Goal: Information Seeking & Learning: Learn about a topic

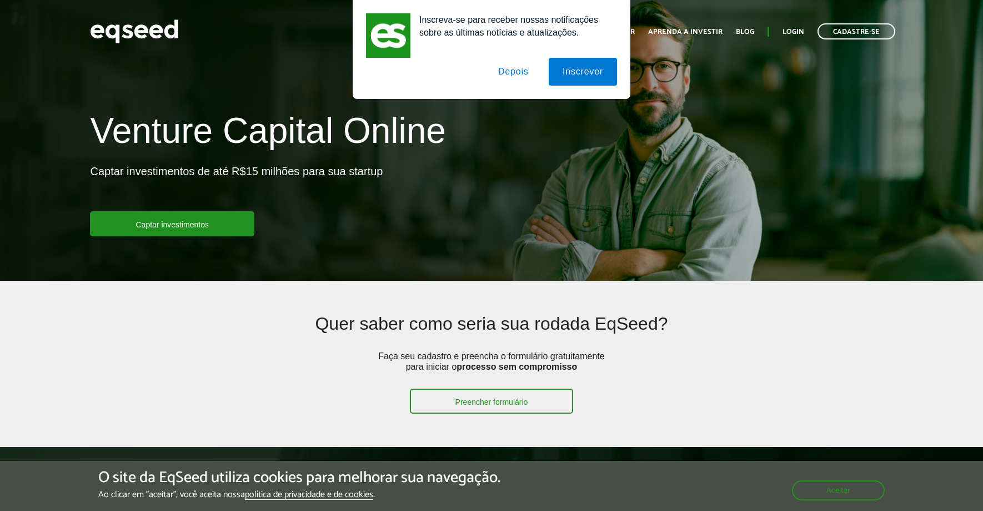
click at [512, 75] on button "Depois" at bounding box center [513, 72] width 58 height 28
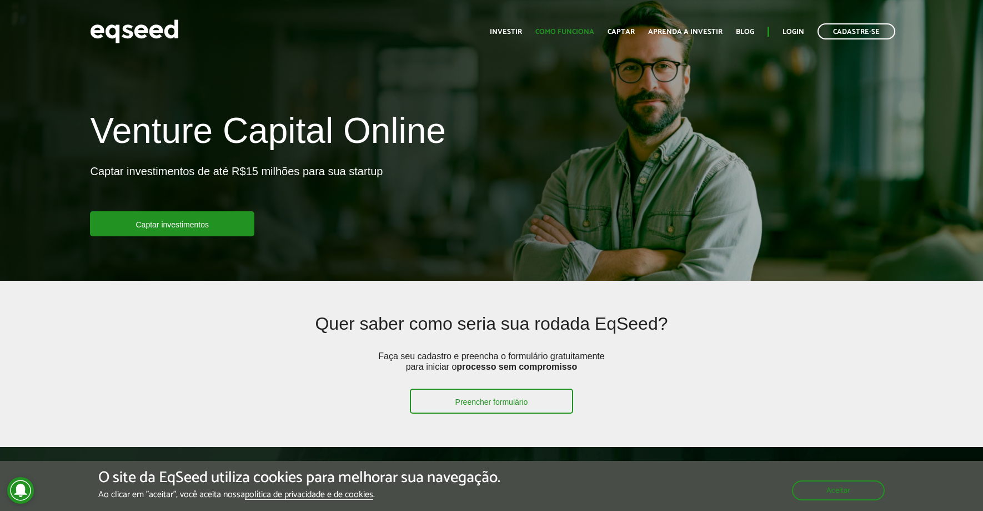
click at [583, 33] on link "Como funciona" at bounding box center [565, 31] width 59 height 7
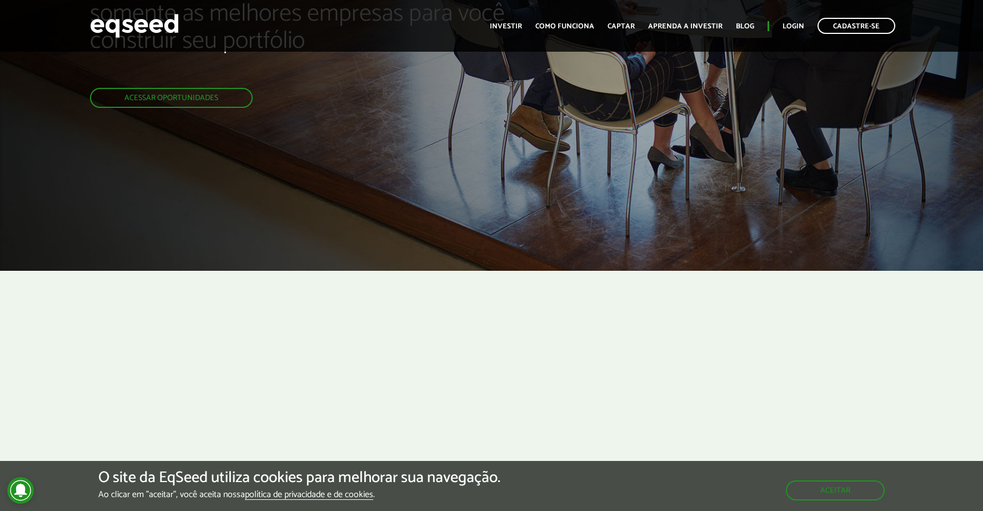
scroll to position [183, 0]
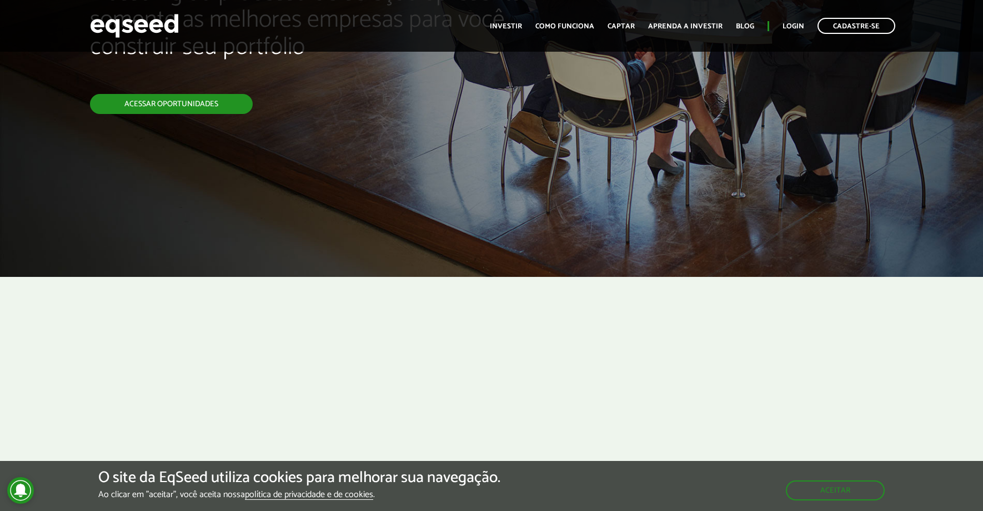
click at [203, 107] on link "Acessar oportunidades" at bounding box center [171, 104] width 163 height 20
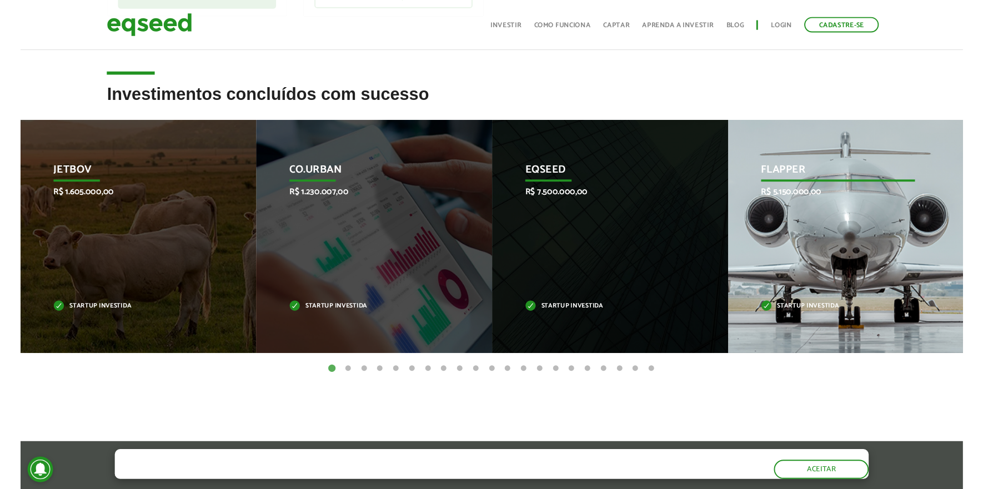
scroll to position [399, 0]
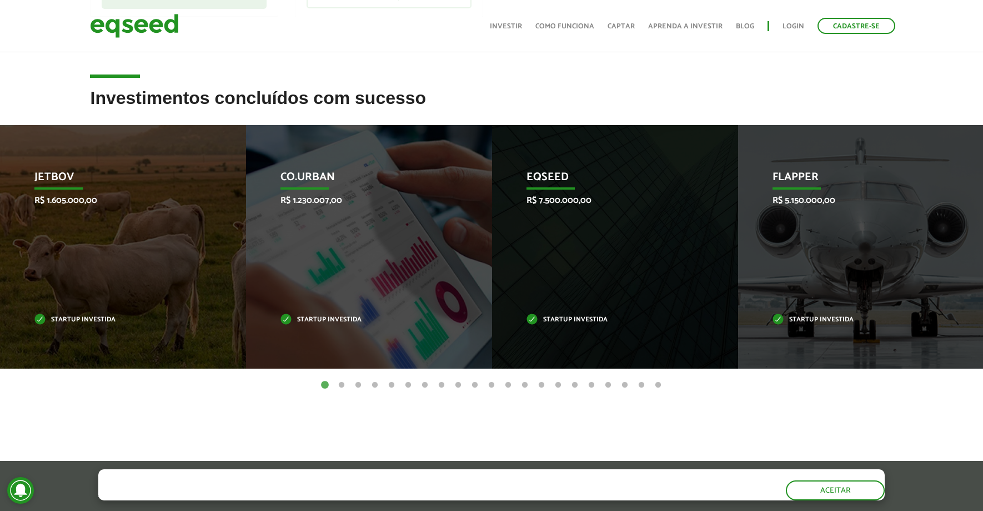
click at [340, 383] on button "2" at bounding box center [341, 384] width 11 height 11
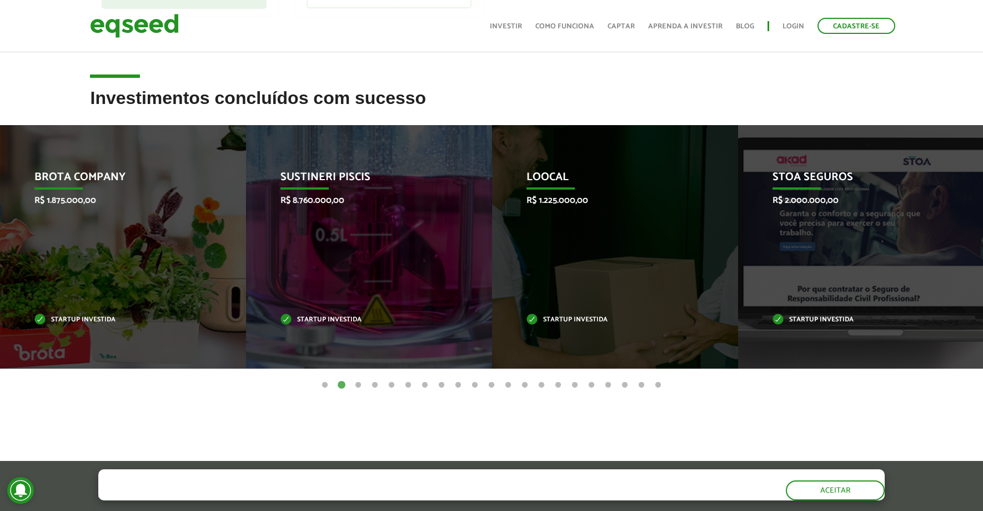
click at [362, 382] on button "3" at bounding box center [358, 384] width 11 height 11
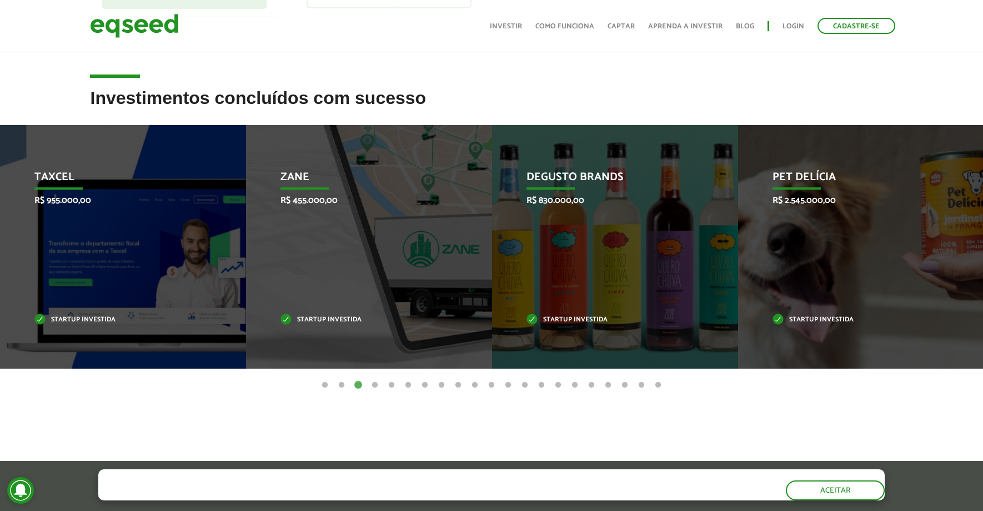
click at [378, 384] on button "4" at bounding box center [374, 384] width 11 height 11
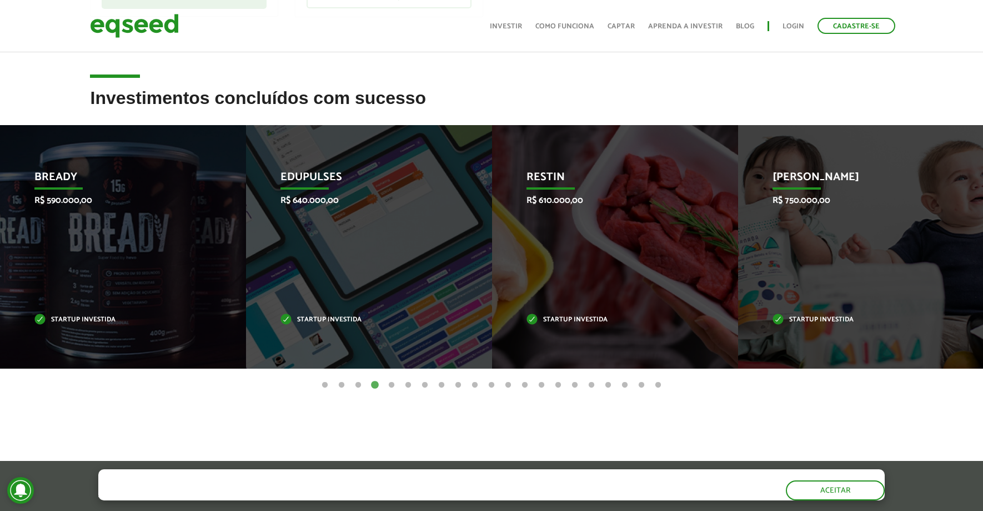
click at [389, 386] on button "5" at bounding box center [391, 384] width 11 height 11
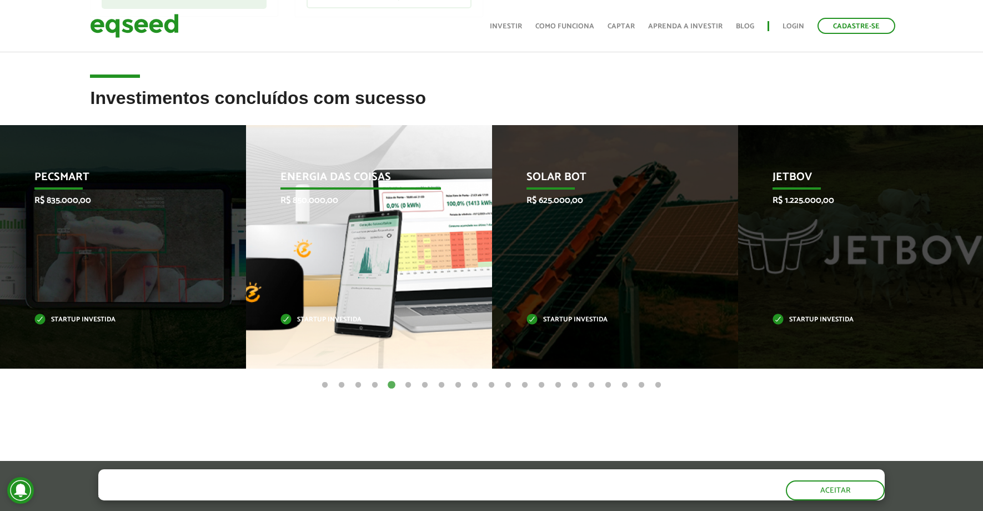
click at [374, 198] on p "R$ 850.000,00" at bounding box center [361, 200] width 161 height 11
click at [340, 179] on p "Energia das Coisas" at bounding box center [361, 180] width 161 height 19
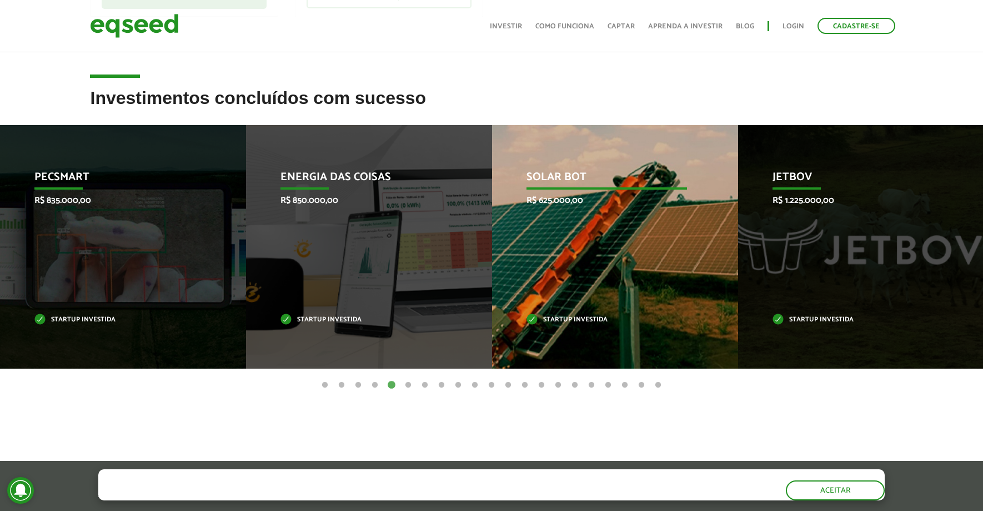
click at [576, 317] on p "Startup investida" at bounding box center [607, 320] width 161 height 6
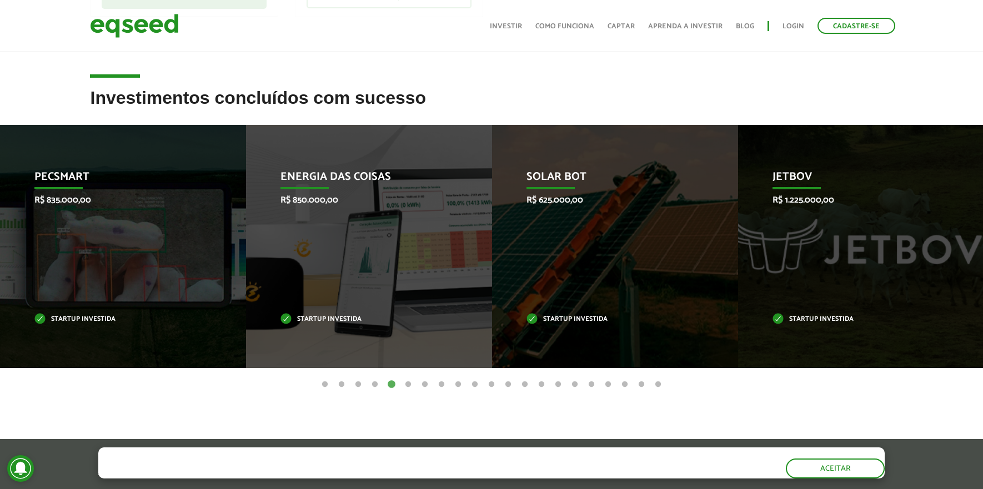
click at [410, 383] on button "6" at bounding box center [408, 384] width 11 height 11
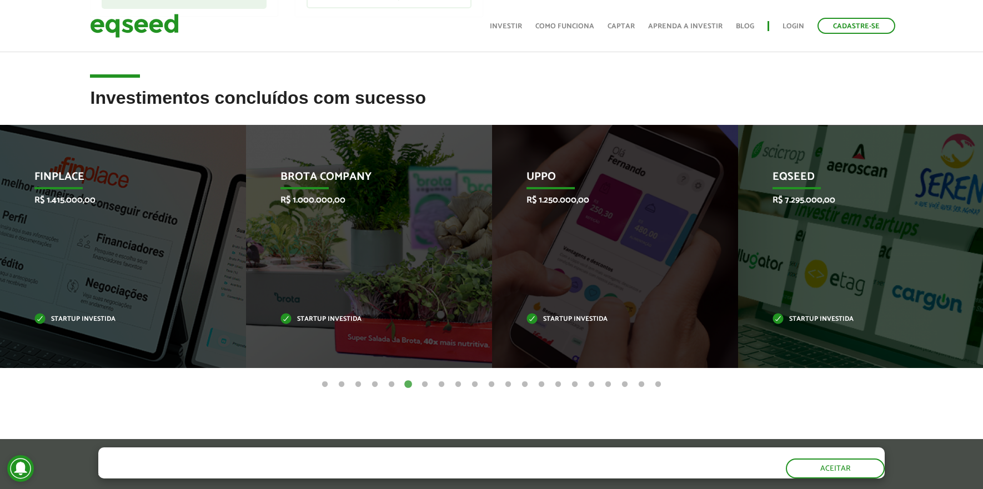
click at [426, 386] on button "7" at bounding box center [424, 384] width 11 height 11
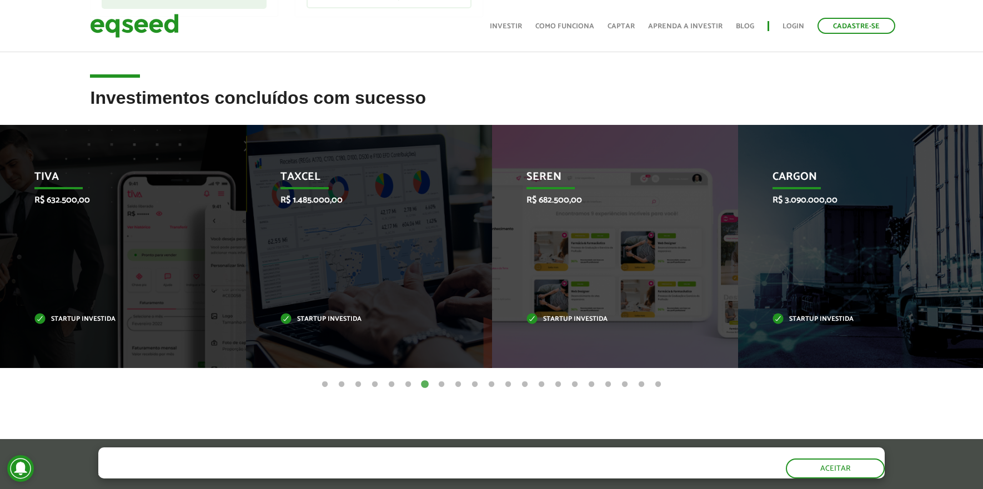
click at [443, 384] on button "8" at bounding box center [441, 384] width 11 height 11
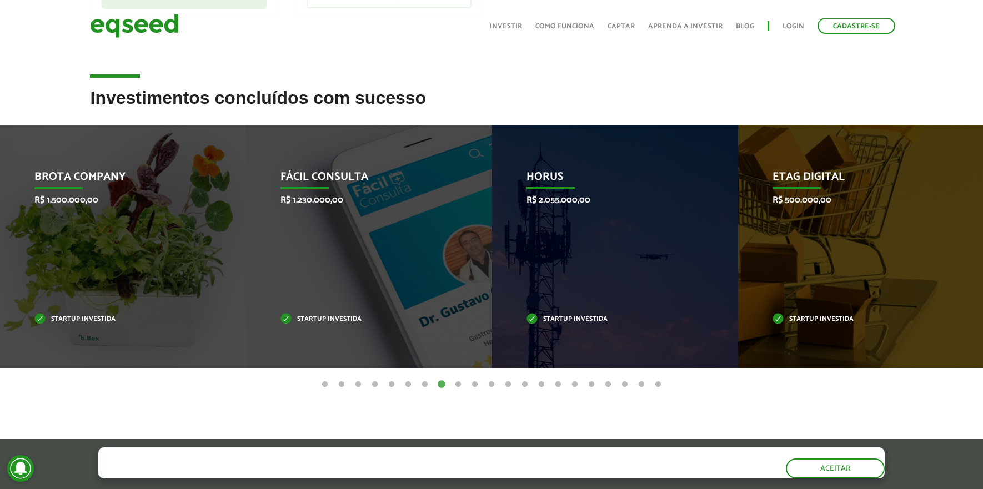
click at [456, 386] on button "9" at bounding box center [458, 384] width 11 height 11
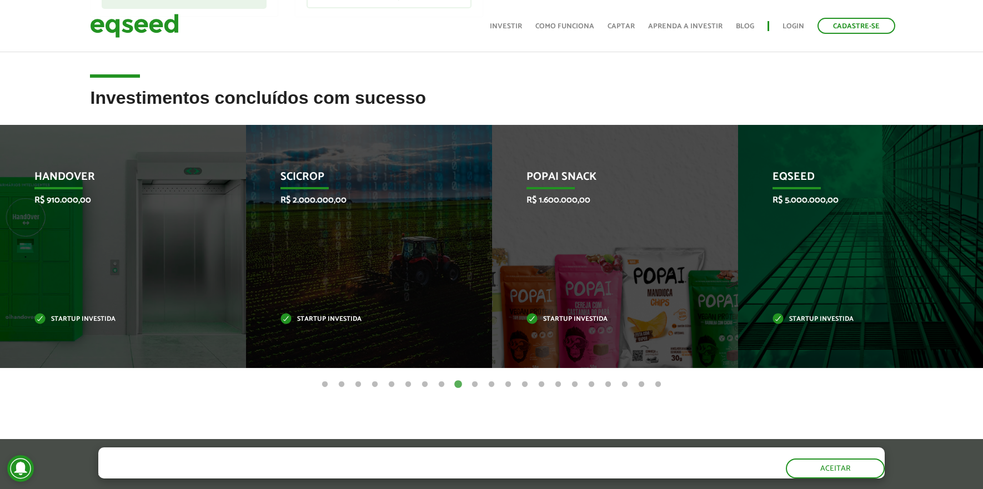
click at [474, 386] on button "10" at bounding box center [474, 384] width 11 height 11
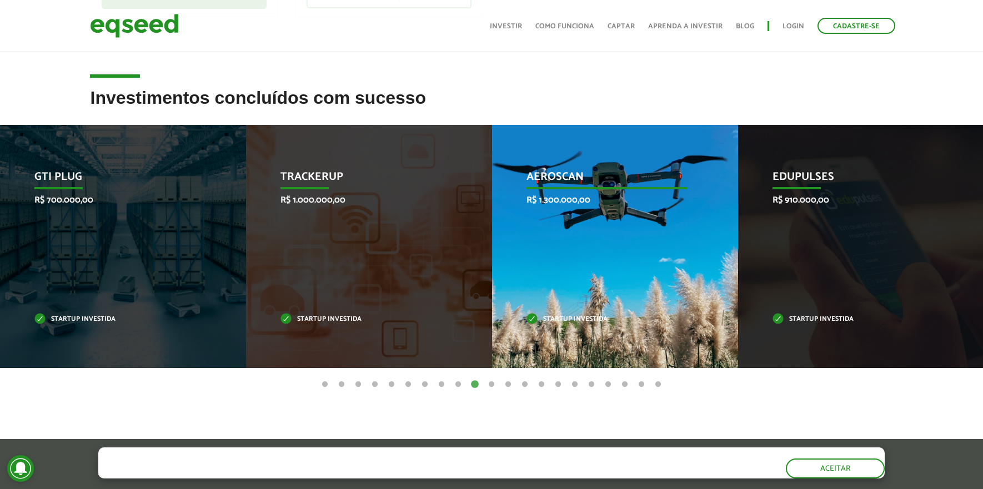
click at [557, 284] on div "Aeroscan R$ 1.300.000,00 Startup investida" at bounding box center [606, 246] width 229 height 243
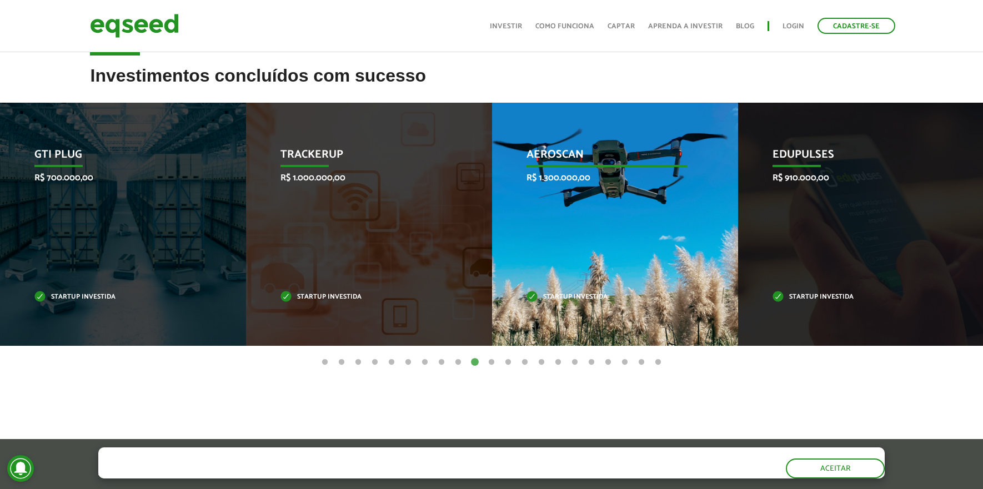
scroll to position [436, 0]
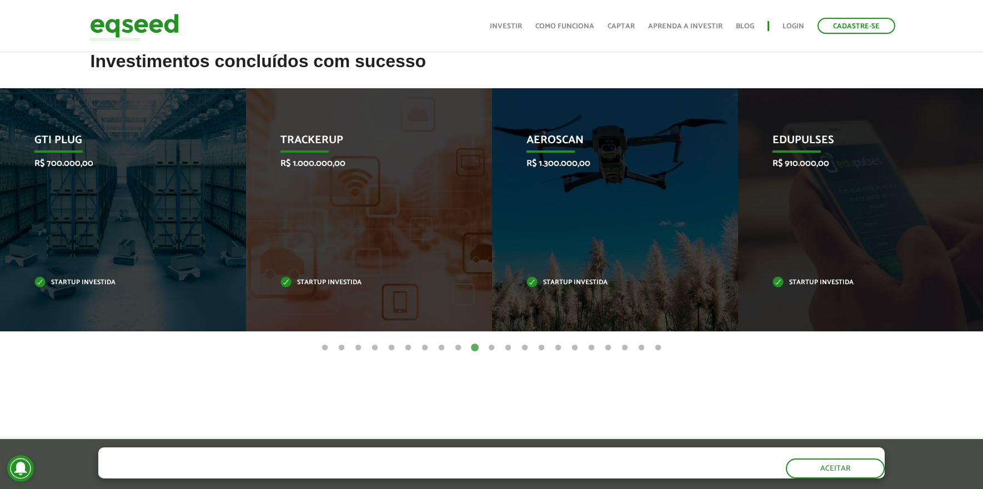
click at [495, 348] on button "11" at bounding box center [491, 348] width 11 height 11
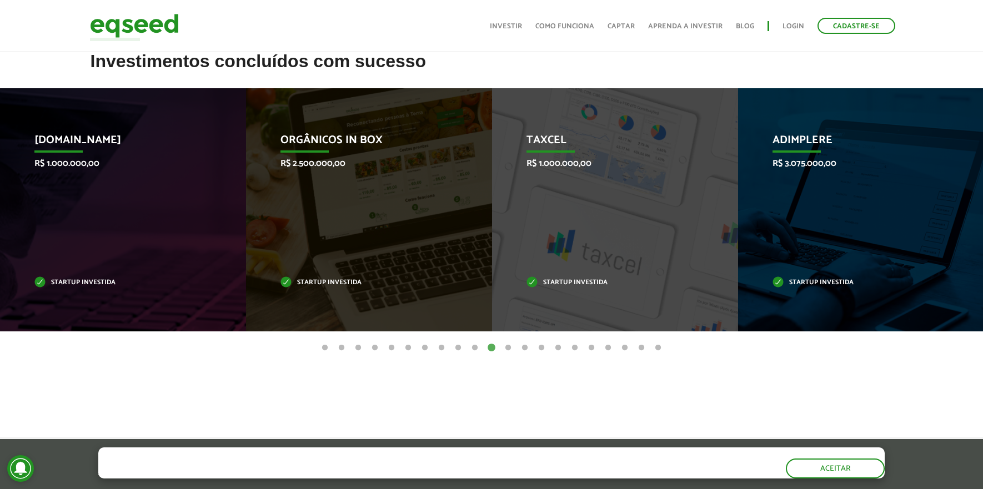
click at [507, 349] on button "12" at bounding box center [508, 348] width 11 height 11
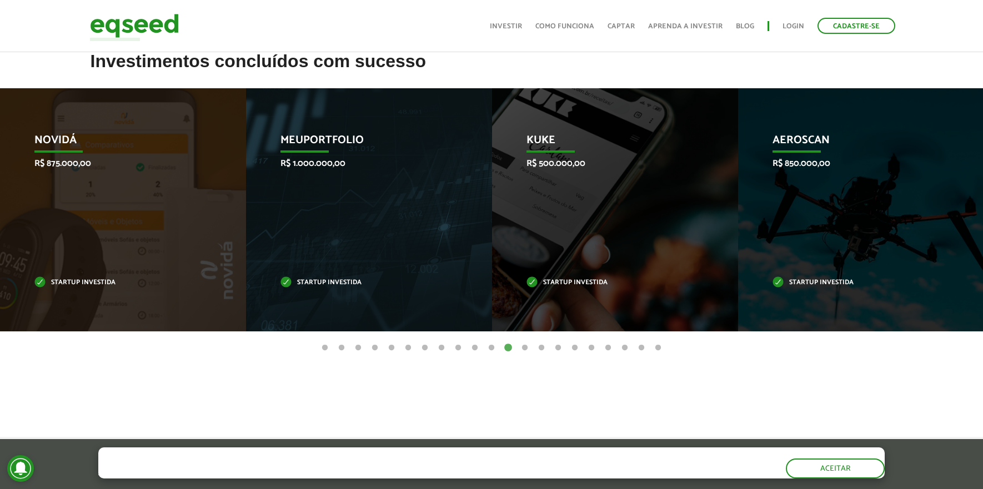
click at [526, 350] on button "13" at bounding box center [524, 348] width 11 height 11
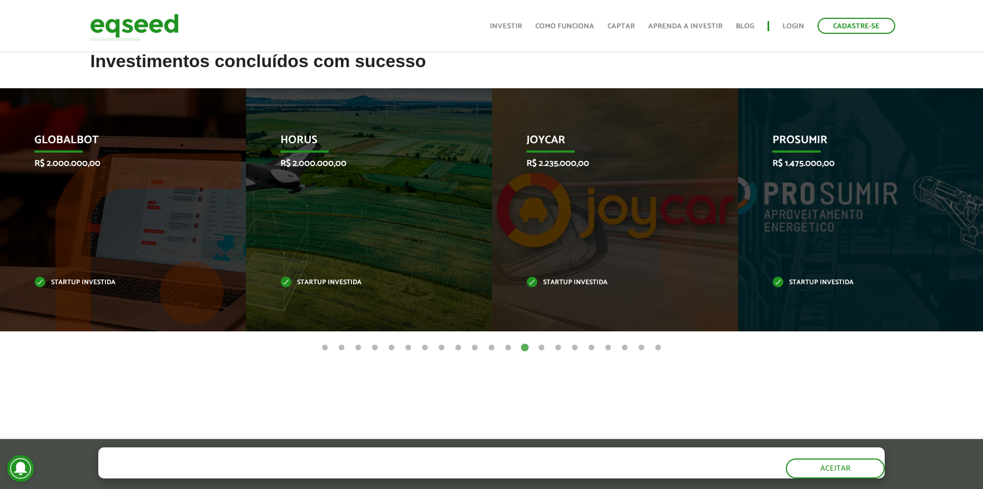
click at [544, 348] on button "14" at bounding box center [541, 348] width 11 height 11
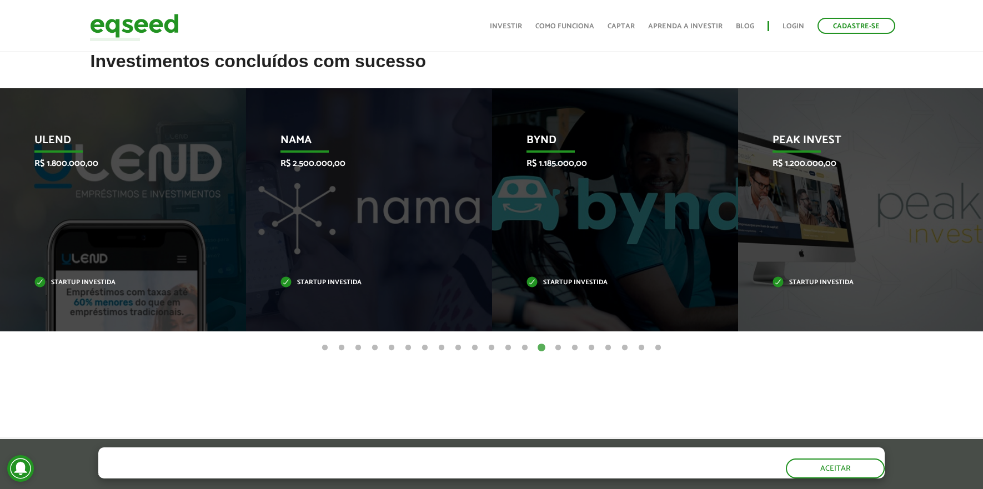
click at [544, 348] on button "14" at bounding box center [541, 348] width 11 height 11
click at [561, 348] on button "15" at bounding box center [558, 348] width 11 height 11
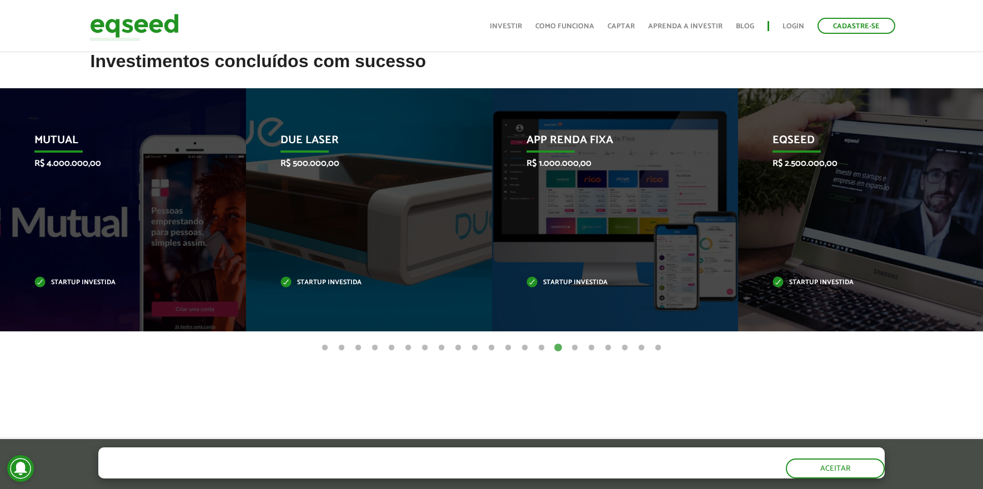
click at [576, 349] on button "16" at bounding box center [574, 348] width 11 height 11
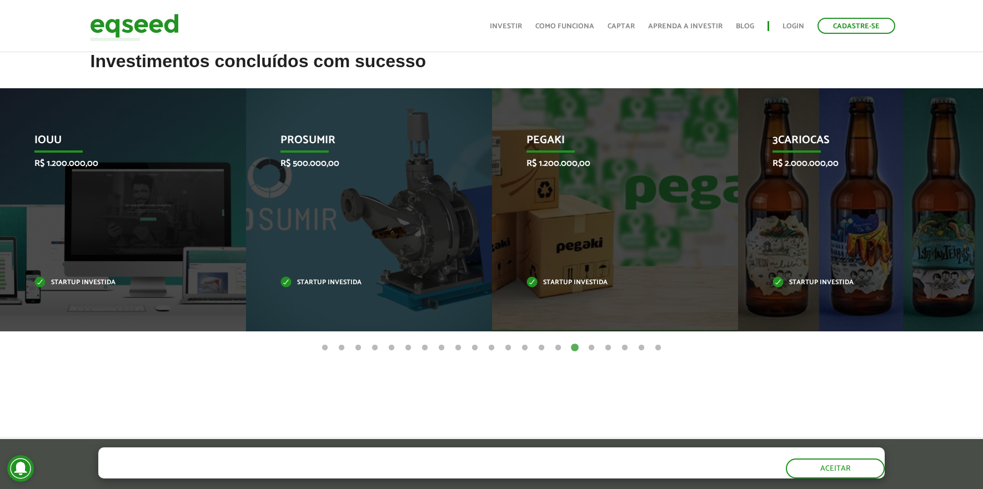
click at [595, 349] on button "17" at bounding box center [591, 348] width 11 height 11
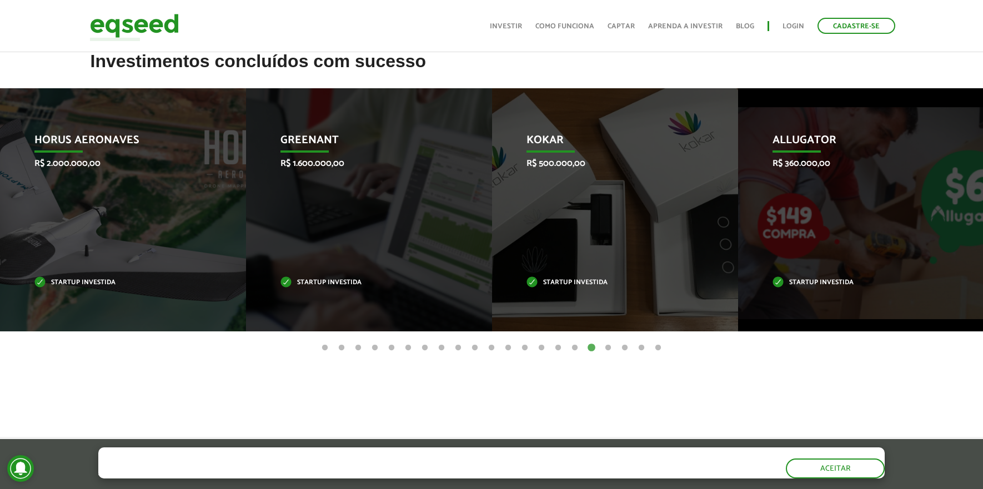
click at [608, 349] on button "18" at bounding box center [608, 348] width 11 height 11
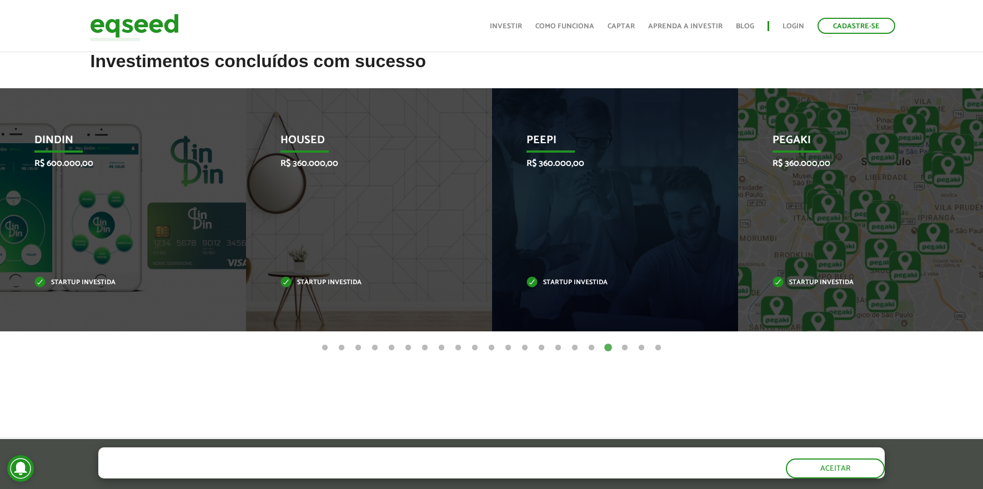
click at [625, 346] on button "19" at bounding box center [624, 348] width 11 height 11
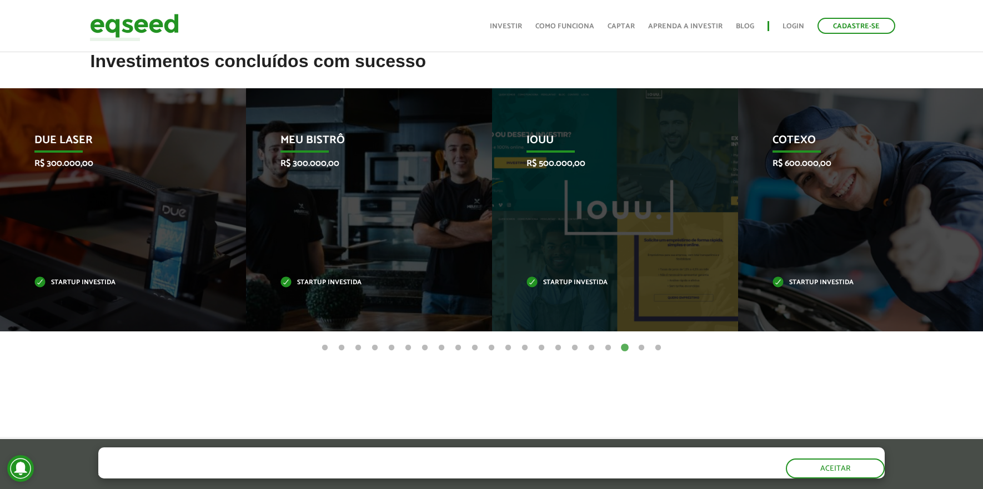
click at [646, 346] on button "20" at bounding box center [641, 348] width 11 height 11
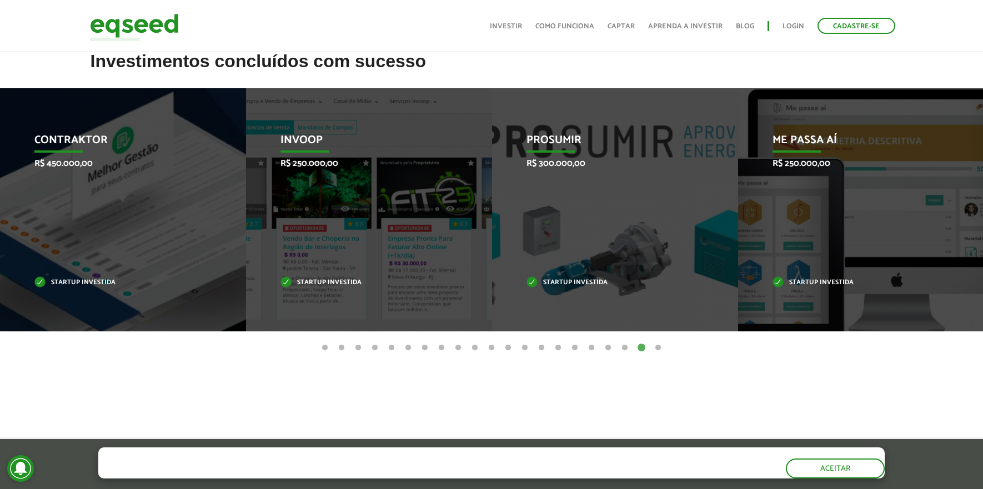
click at [661, 348] on button "21" at bounding box center [658, 348] width 11 height 11
